Goal: Task Accomplishment & Management: Use online tool/utility

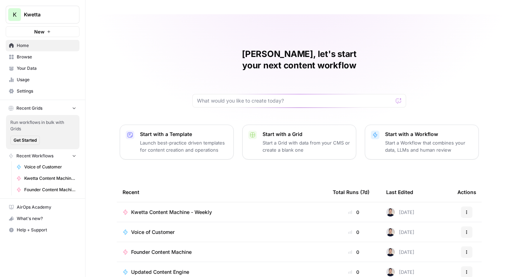
click at [164, 249] on span "Founder Content Machine" at bounding box center [161, 252] width 61 height 7
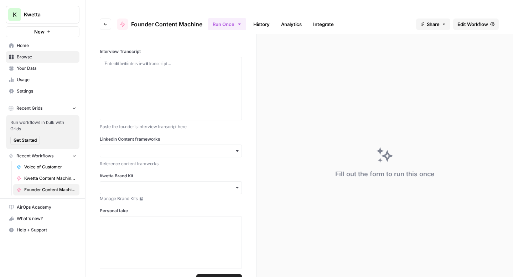
click at [467, 21] on span "Edit Workflow" at bounding box center [473, 24] width 31 height 7
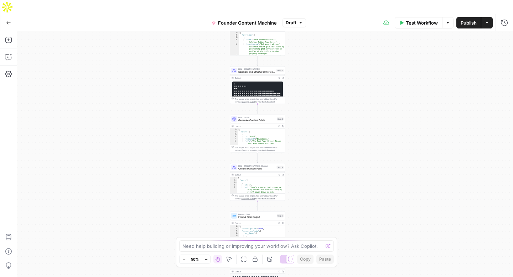
drag, startPoint x: 374, startPoint y: 162, endPoint x: 366, endPoint y: 158, distance: 8.3
click at [366, 158] on div "Workflow Set Inputs Inputs LLM · [PERSON_NAME] 3.5 Sonnet Analyze Interview Con…" at bounding box center [265, 161] width 496 height 260
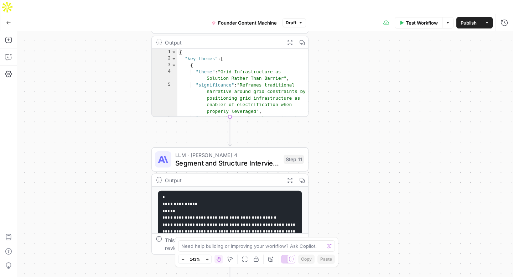
drag, startPoint x: 367, startPoint y: 143, endPoint x: 403, endPoint y: 224, distance: 88.5
click at [403, 224] on div "Workflow Set Inputs Inputs LLM · [PERSON_NAME] 3.5 Sonnet Analyze Interview Con…" at bounding box center [265, 161] width 496 height 260
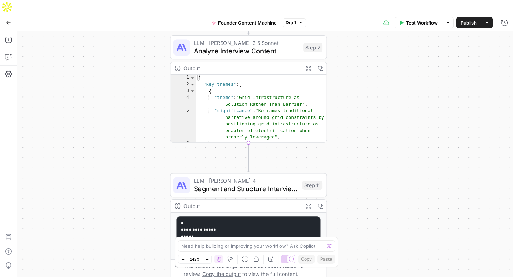
click at [8, 20] on icon "button" at bounding box center [8, 22] width 5 height 5
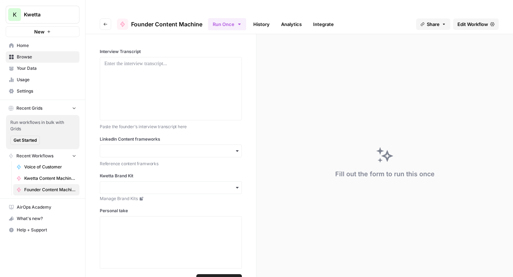
click at [28, 69] on span "Your Data" at bounding box center [47, 68] width 60 height 6
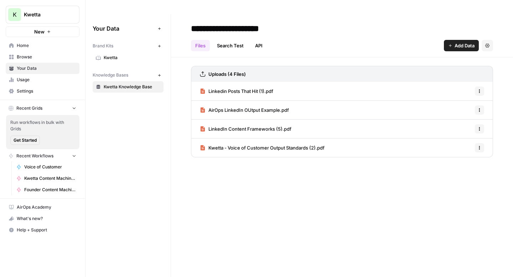
click at [243, 88] on span "Linkedin Posts That Hit (1).pdf" at bounding box center [240, 91] width 65 height 7
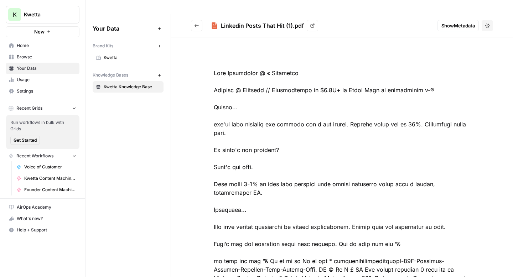
click at [23, 68] on span "Your Data" at bounding box center [47, 68] width 60 height 6
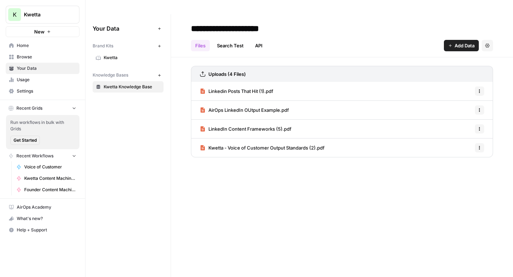
click at [281, 107] on span "AirOps LinkedIn OUtput Example.pdf" at bounding box center [248, 110] width 81 height 7
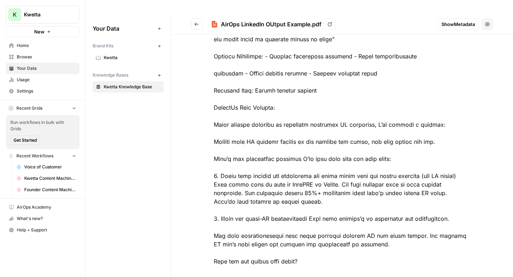
scroll to position [143, 0]
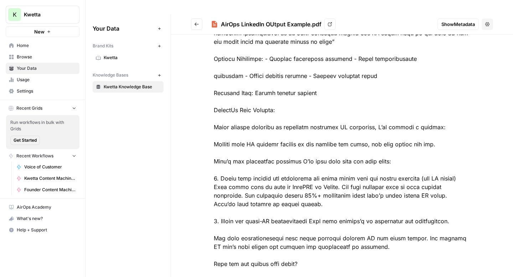
drag, startPoint x: 216, startPoint y: 97, endPoint x: 298, endPoint y: 102, distance: 82.5
click at [298, 102] on div at bounding box center [342, 97] width 302 height 376
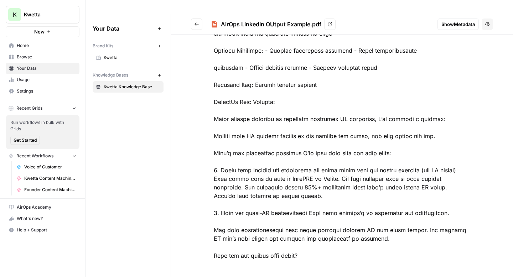
scroll to position [0, 0]
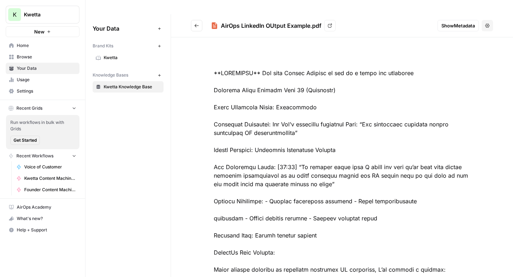
click at [27, 70] on span "Your Data" at bounding box center [47, 68] width 60 height 6
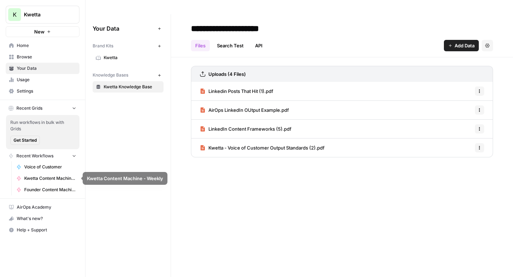
click at [38, 190] on span "Founder Content Machine" at bounding box center [50, 190] width 52 height 6
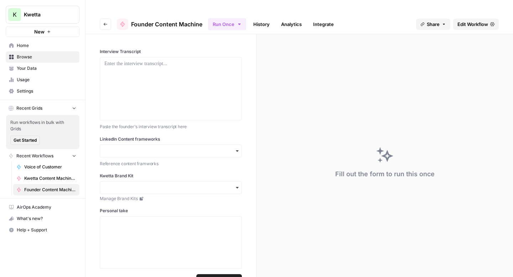
click at [237, 150] on icon "button" at bounding box center [237, 150] width 2 height 1
click at [432, 21] on span "Share" at bounding box center [433, 24] width 13 height 7
click at [480, 21] on span "Edit Workflow" at bounding box center [473, 24] width 31 height 7
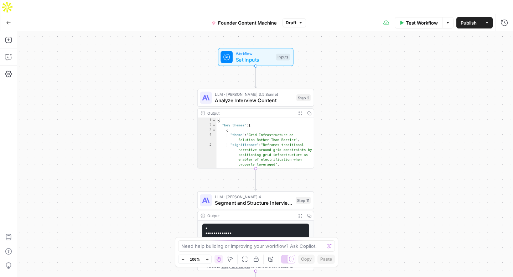
drag, startPoint x: 393, startPoint y: 94, endPoint x: 377, endPoint y: 146, distance: 54.3
click at [377, 147] on div "Workflow Set Inputs Inputs LLM · [PERSON_NAME] 3.5 Sonnet Analyze Interview Con…" at bounding box center [265, 161] width 496 height 260
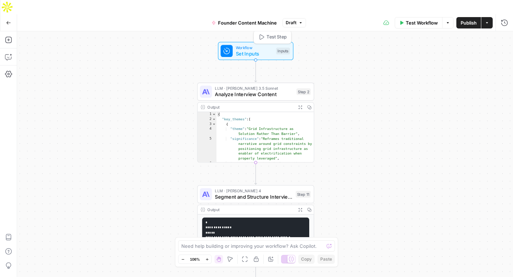
click at [264, 50] on span "Set Inputs" at bounding box center [254, 53] width 37 height 7
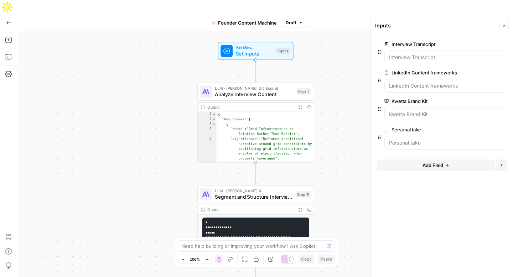
click at [6, 20] on icon "button" at bounding box center [8, 22] width 5 height 5
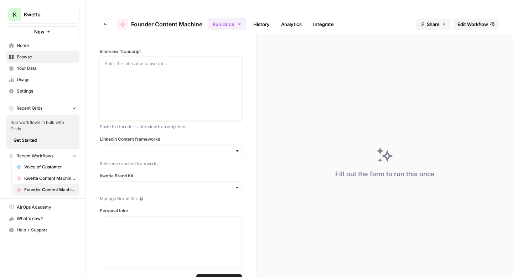
click at [133, 66] on div at bounding box center [170, 88] width 133 height 57
click at [151, 223] on div at bounding box center [170, 248] width 133 height 57
click at [148, 62] on div at bounding box center [170, 88] width 133 height 57
click at [161, 231] on div at bounding box center [170, 248] width 133 height 57
click at [432, 21] on span "Share" at bounding box center [433, 24] width 13 height 7
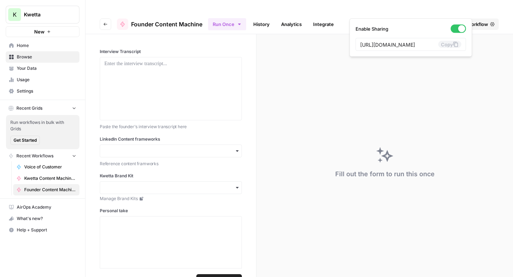
scroll to position [0, 144]
click at [453, 45] on icon at bounding box center [456, 45] width 6 height 6
